Goal: Information Seeking & Learning: Find contact information

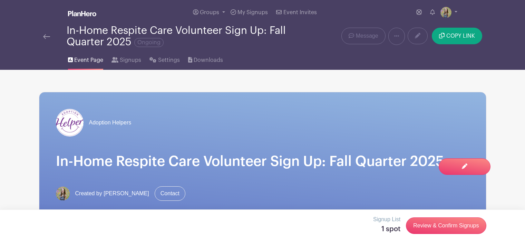
scroll to position [407, 0]
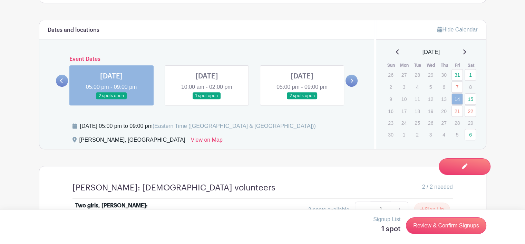
click at [396, 53] on icon at bounding box center [397, 51] width 3 height 5
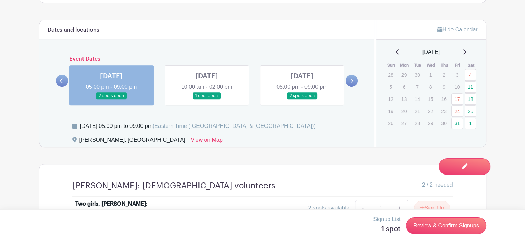
scroll to position [0, 0]
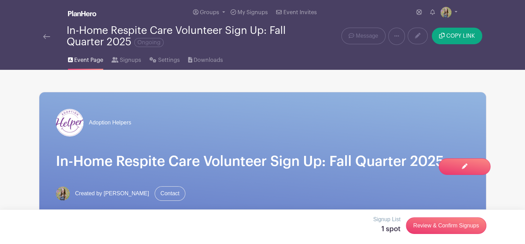
click at [46, 35] on img at bounding box center [46, 36] width 7 height 5
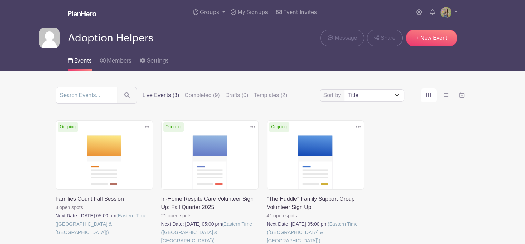
click at [56, 236] on link at bounding box center [56, 236] width 0 height 0
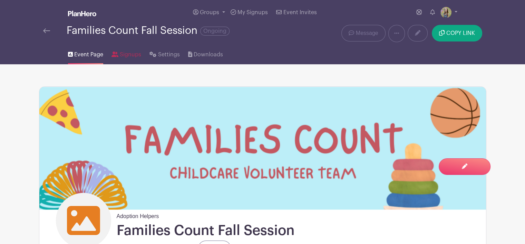
click at [126, 55] on span "Signups" at bounding box center [130, 54] width 21 height 8
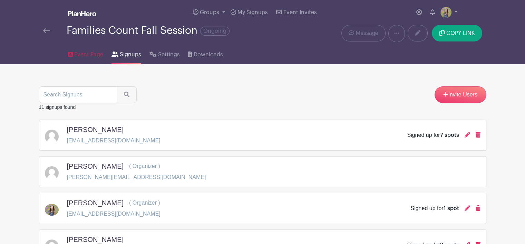
click at [78, 54] on span "Event Page" at bounding box center [88, 54] width 29 height 8
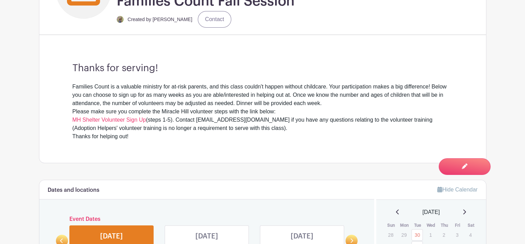
scroll to position [349, 0]
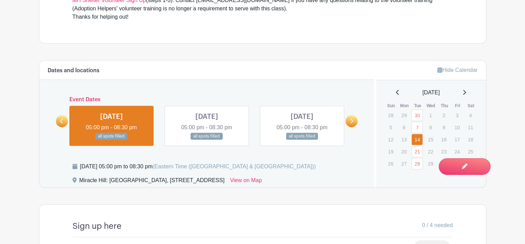
click at [207, 140] on link at bounding box center [207, 140] width 0 height 0
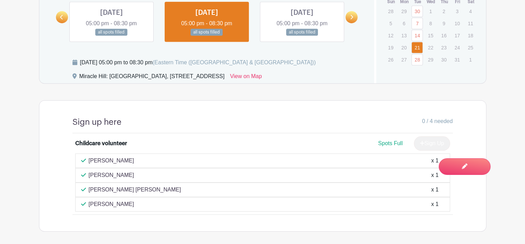
scroll to position [452, 0]
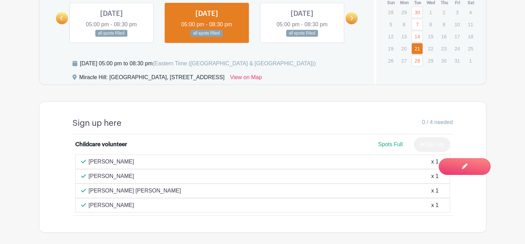
click at [111, 37] on link at bounding box center [111, 37] width 0 height 0
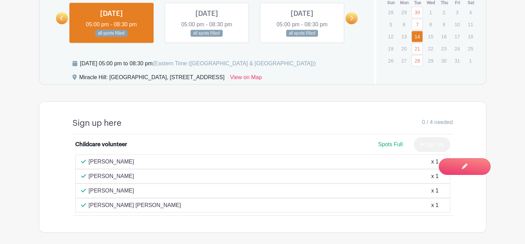
click at [207, 37] on link at bounding box center [207, 37] width 0 height 0
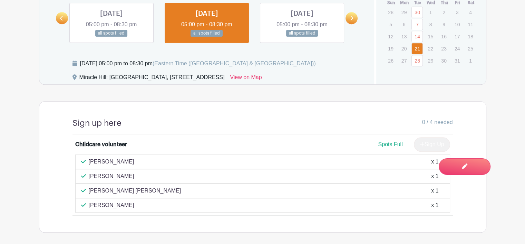
click at [302, 37] on link at bounding box center [302, 37] width 0 height 0
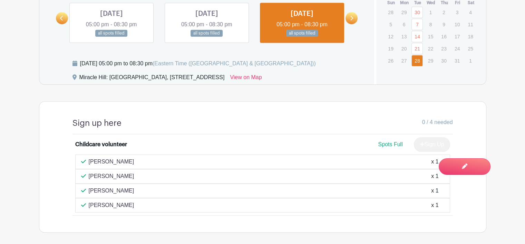
click at [207, 37] on link at bounding box center [207, 37] width 0 height 0
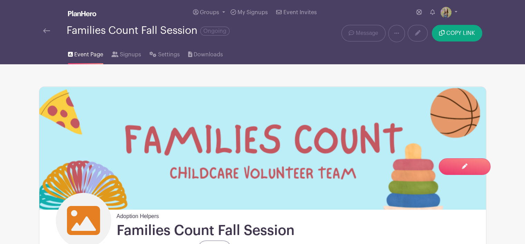
click at [47, 27] on link at bounding box center [46, 31] width 7 height 8
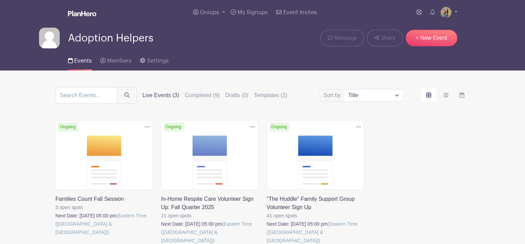
click at [161, 243] on link at bounding box center [161, 244] width 0 height 0
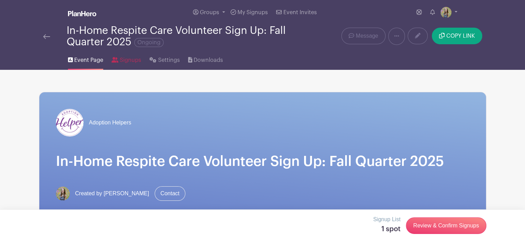
click at [128, 59] on span "Signups" at bounding box center [130, 60] width 21 height 8
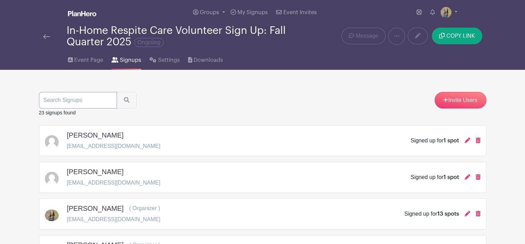
click at [78, 98] on input "search" at bounding box center [78, 100] width 78 height 17
type input "[PERSON_NAME]"
click at [117, 92] on button "submit" at bounding box center [127, 100] width 20 height 17
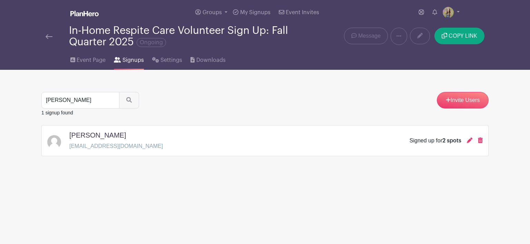
click at [121, 139] on div "[PERSON_NAME]" at bounding box center [116, 136] width 94 height 11
click at [145, 140] on div "[PERSON_NAME] [EMAIL_ADDRESS][DOMAIN_NAME] Signed up for 2 spots" at bounding box center [265, 140] width 436 height 19
click at [469, 143] on icon at bounding box center [470, 140] width 6 height 6
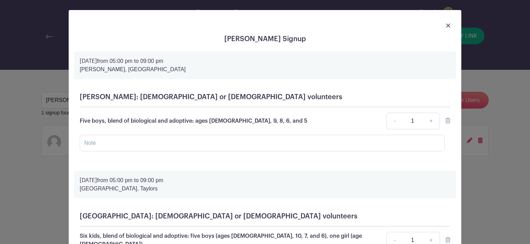
click at [446, 25] on img at bounding box center [448, 25] width 4 height 4
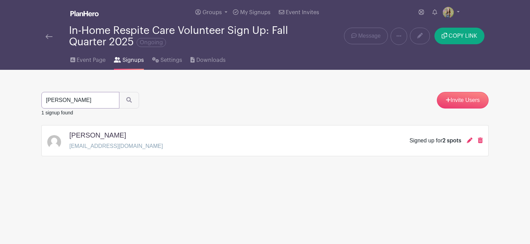
click at [97, 103] on input "[PERSON_NAME]" at bounding box center [80, 100] width 78 height 17
click at [110, 100] on input "[PERSON_NAME]" at bounding box center [80, 100] width 78 height 17
click at [119, 92] on button "submit" at bounding box center [129, 100] width 20 height 17
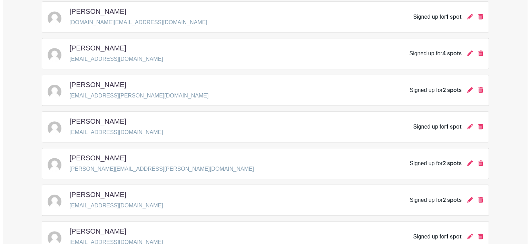
scroll to position [453, 0]
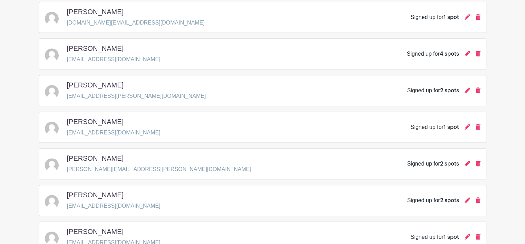
click at [466, 90] on icon at bounding box center [468, 90] width 6 height 6
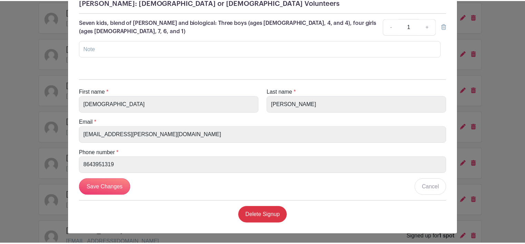
scroll to position [0, 0]
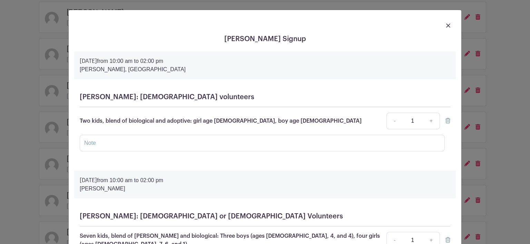
click at [446, 25] on img at bounding box center [448, 25] width 4 height 4
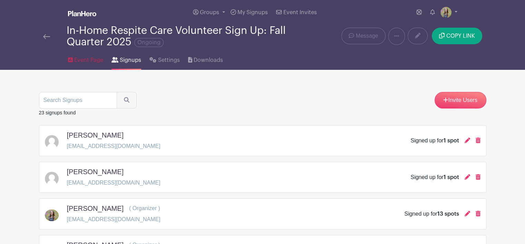
click at [83, 60] on span "Event Page" at bounding box center [88, 60] width 29 height 8
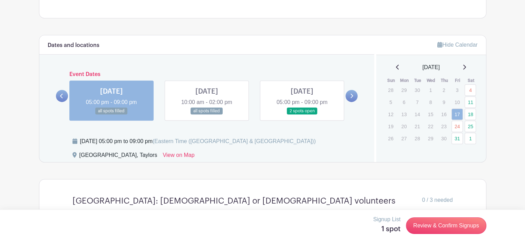
scroll to position [423, 0]
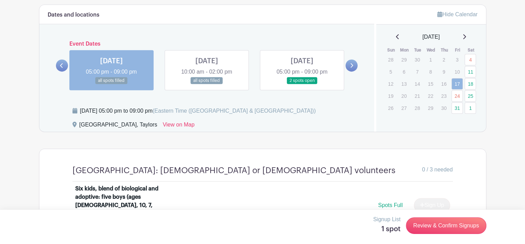
click at [302, 84] on link at bounding box center [302, 84] width 0 height 0
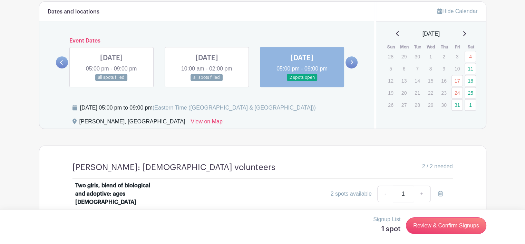
scroll to position [424, 0]
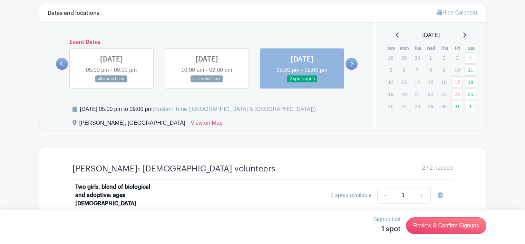
click at [350, 67] on link at bounding box center [352, 64] width 12 height 12
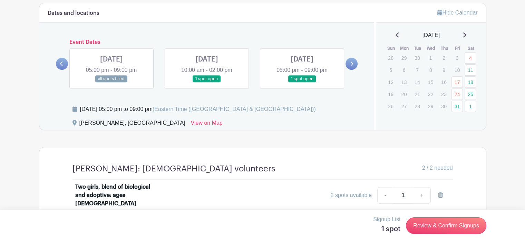
click at [207, 83] on link at bounding box center [207, 83] width 0 height 0
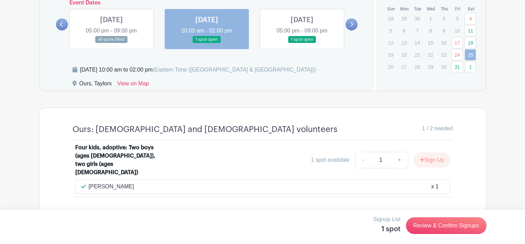
scroll to position [464, 0]
click at [177, 87] on div "Ours, Taylors View on Map" at bounding box center [219, 84] width 294 height 11
